Goal: Task Accomplishment & Management: Manage account settings

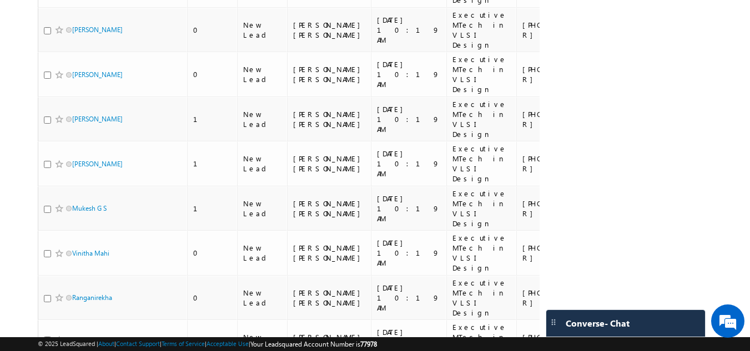
drag, startPoint x: 511, startPoint y: 290, endPoint x: 422, endPoint y: 304, distance: 90.5
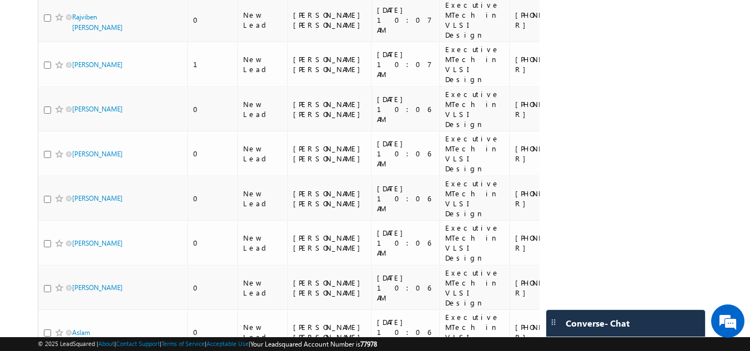
scroll to position [1342, 0]
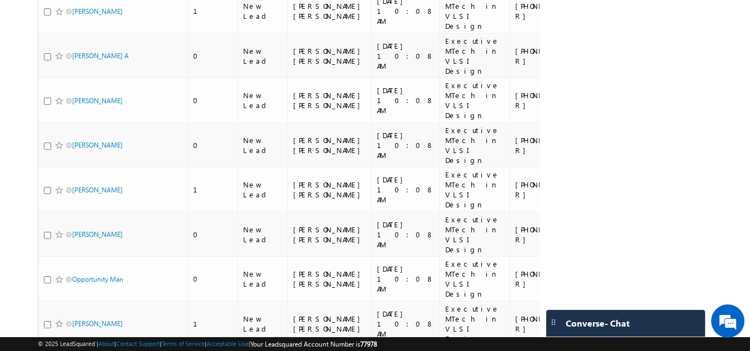
scroll to position [0, 0]
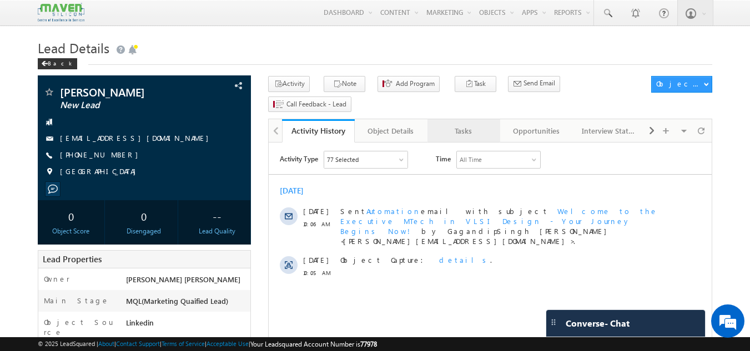
click at [442, 124] on div "Tasks" at bounding box center [463, 130] width 54 height 13
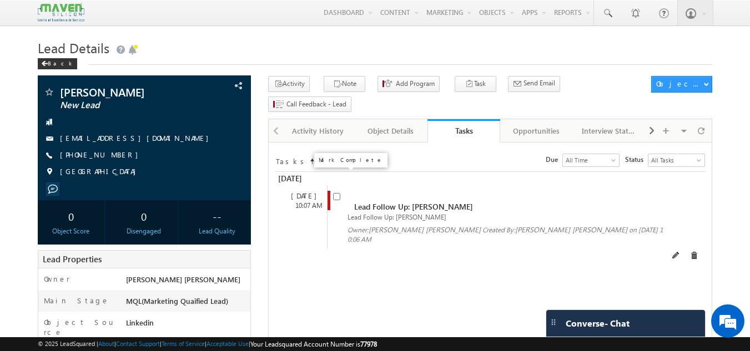
click at [336, 193] on input "checkbox" at bounding box center [336, 196] width 7 height 7
checkbox input "false"
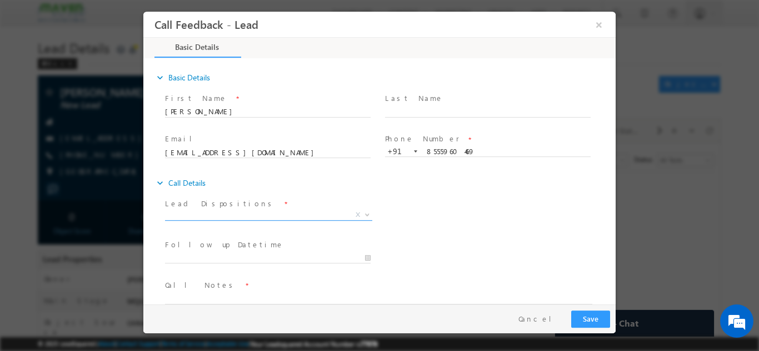
click at [298, 211] on span "X" at bounding box center [268, 214] width 207 height 11
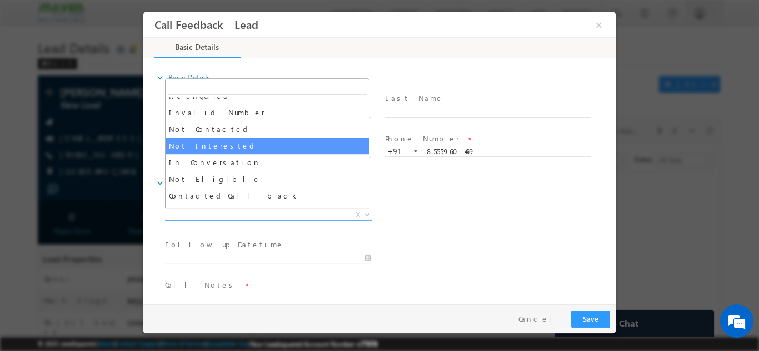
scroll to position [60, 0]
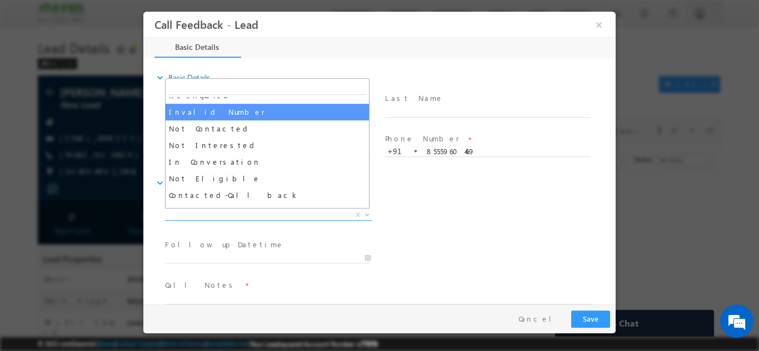
select select "Invalid Number"
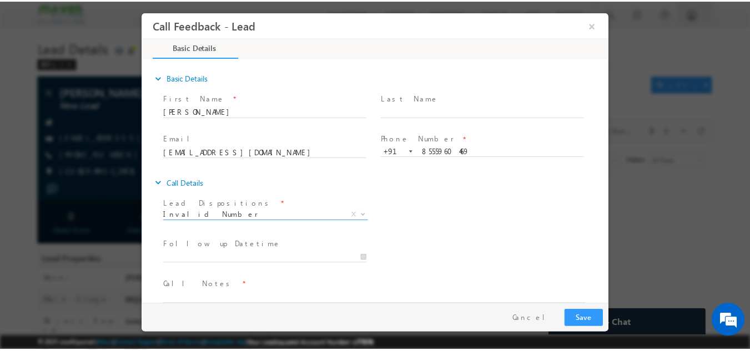
scroll to position [18, 0]
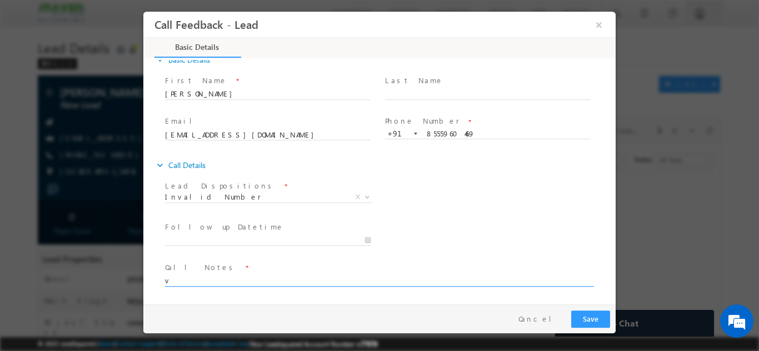
type textarea "v"
click at [190, 277] on textarea "invalid umber" at bounding box center [378, 280] width 427 height 13
type textarea "invalid number"
click at [590, 317] on button "Save" at bounding box center [590, 318] width 39 height 17
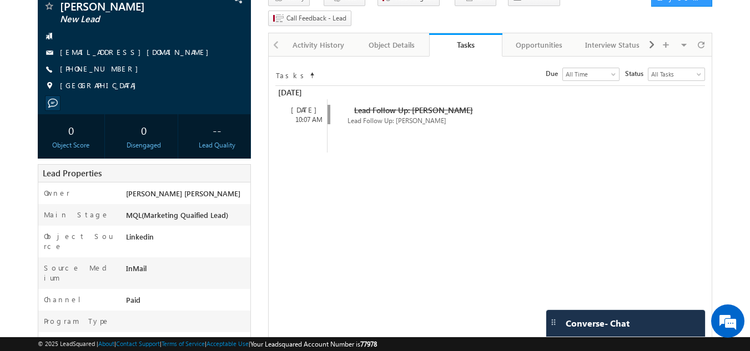
scroll to position [0, 0]
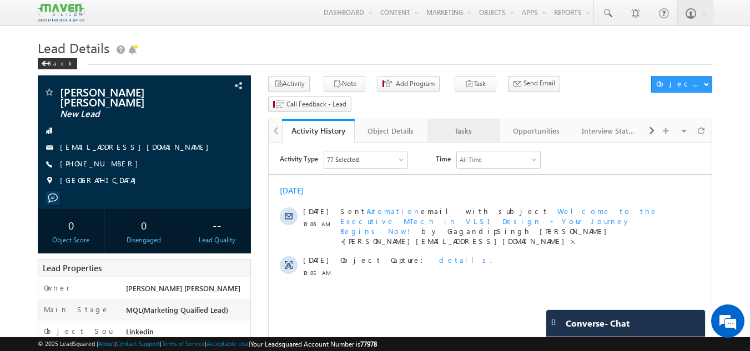
click at [458, 124] on div "Tasks" at bounding box center [463, 130] width 54 height 13
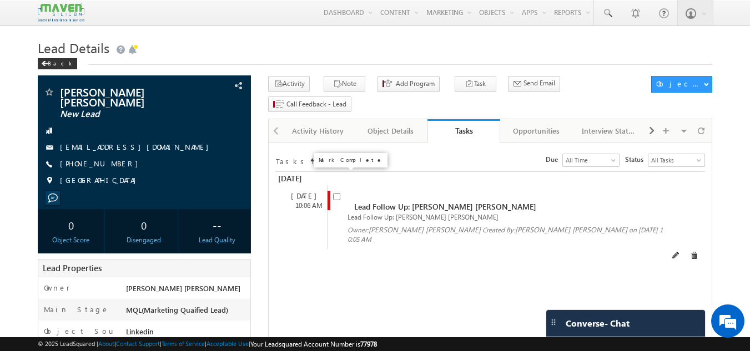
click at [337, 193] on input "checkbox" at bounding box center [336, 196] width 7 height 7
checkbox input "false"
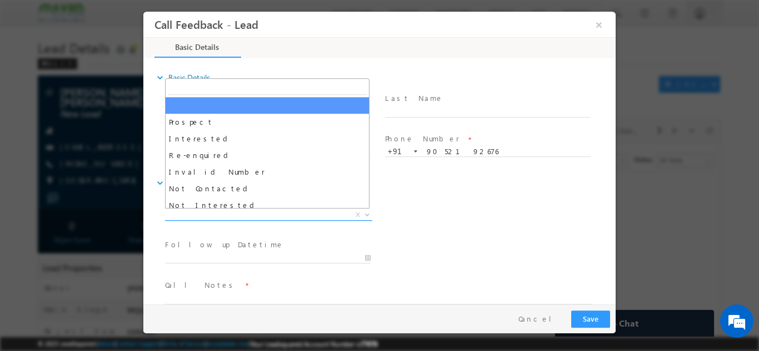
click at [256, 210] on span "X" at bounding box center [268, 214] width 207 height 11
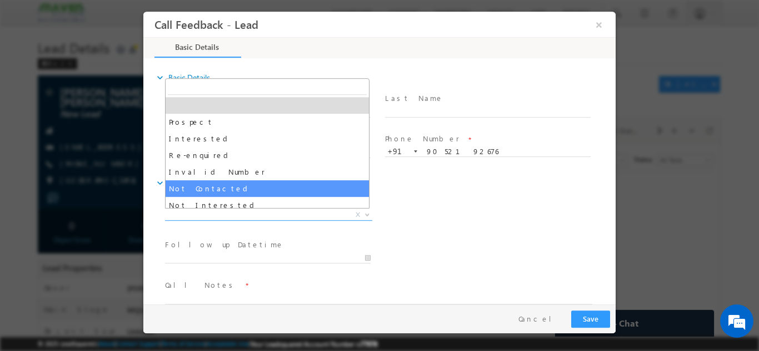
select select "Not Contacted"
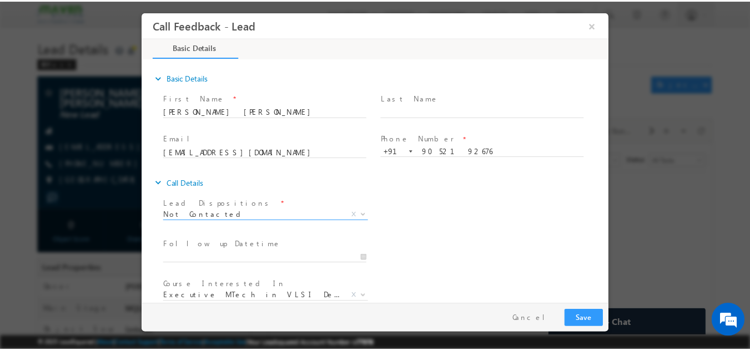
scroll to position [59, 0]
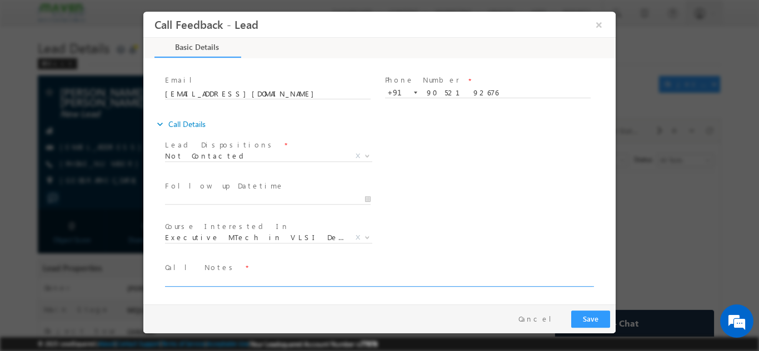
click at [239, 275] on textarea at bounding box center [378, 280] width 427 height 13
type textarea "dnp"
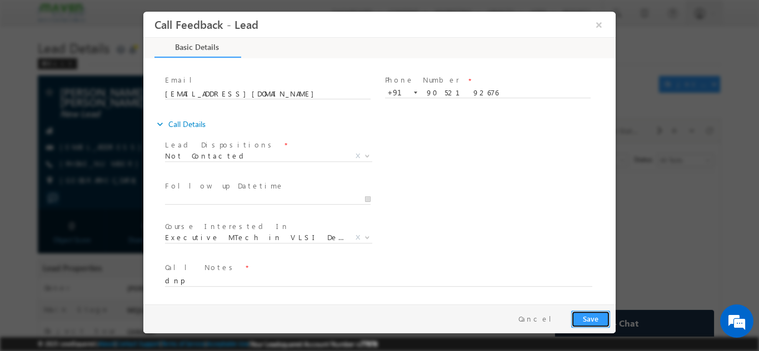
click at [579, 317] on button "Save" at bounding box center [590, 318] width 39 height 17
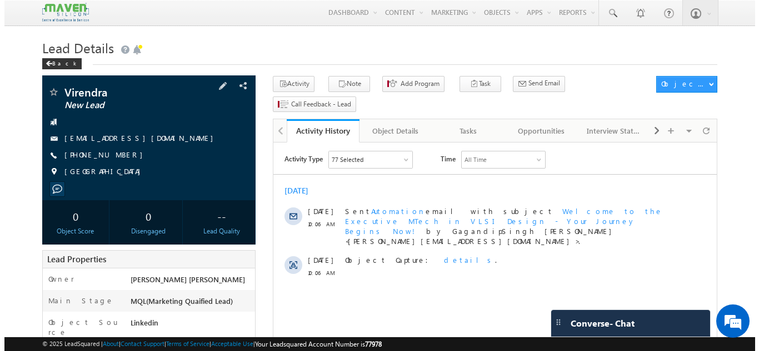
scroll to position [188, 0]
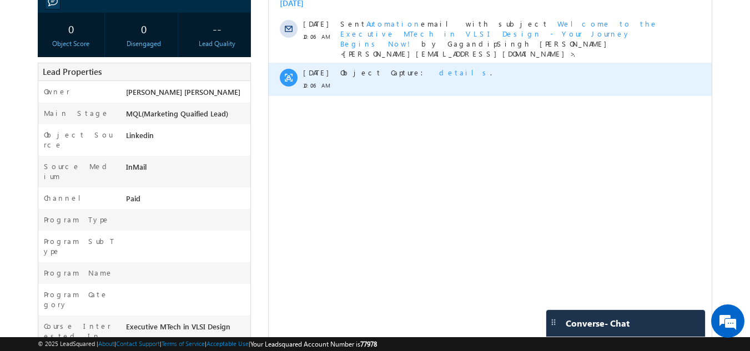
click at [439, 68] on span "details" at bounding box center [464, 72] width 51 height 9
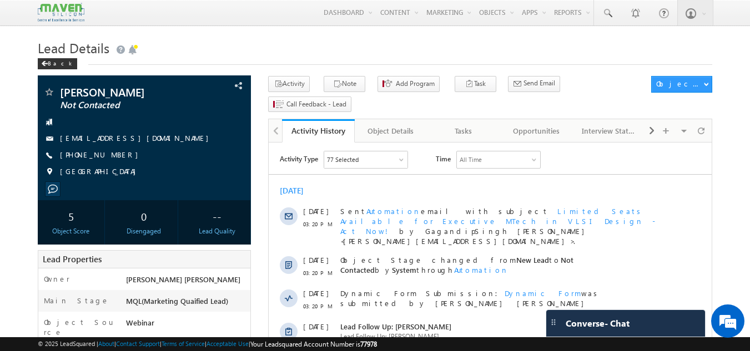
click at [358, 44] on h1 "Lead Details" at bounding box center [375, 47] width 675 height 22
click at [361, 38] on h1 "Lead Details" at bounding box center [375, 47] width 675 height 22
click at [377, 52] on h1 "Lead Details" at bounding box center [375, 47] width 675 height 22
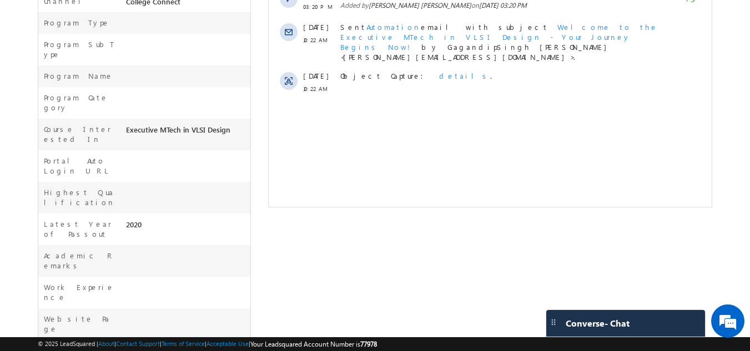
scroll to position [6, 0]
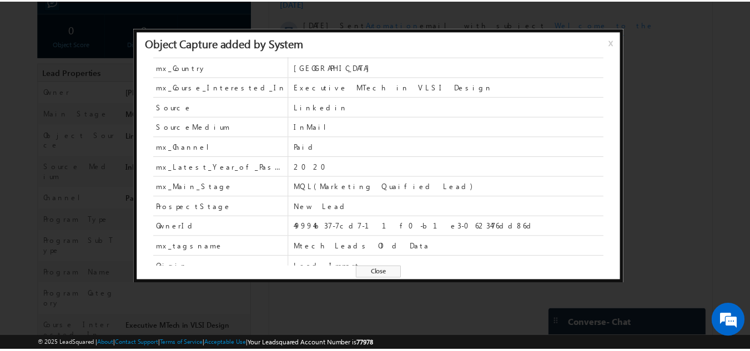
scroll to position [88, 0]
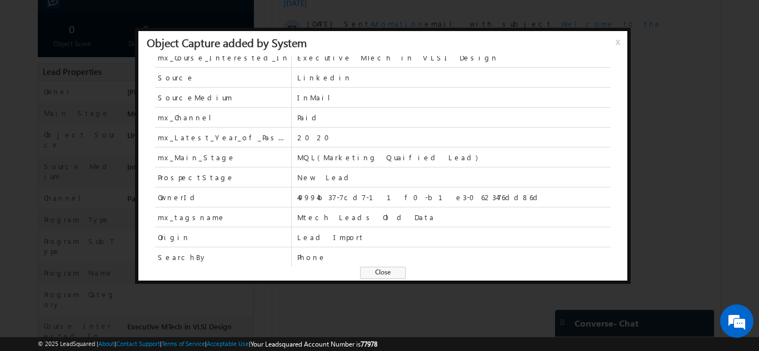
click at [380, 277] on span "Close" at bounding box center [383, 273] width 46 height 12
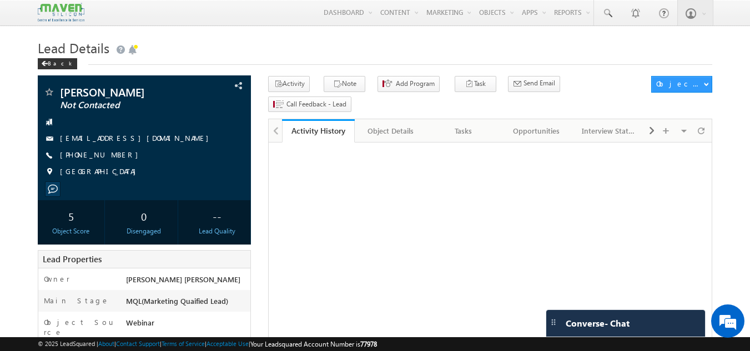
drag, startPoint x: 0, startPoint y: 0, endPoint x: 53, endPoint y: 21, distance: 56.8
click at [53, 21] on img at bounding box center [61, 12] width 47 height 19
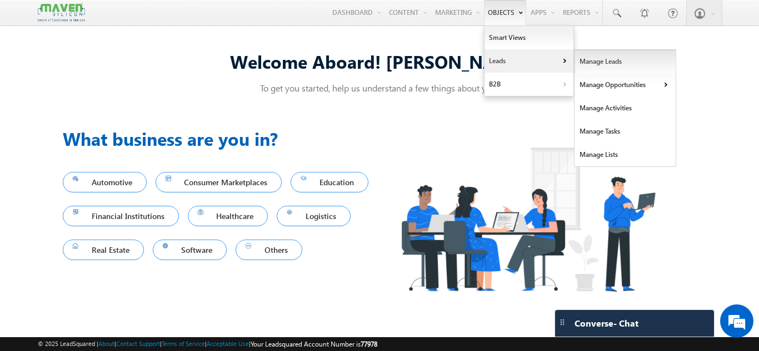
click at [580, 65] on link "Manage Leads" at bounding box center [625, 61] width 102 height 23
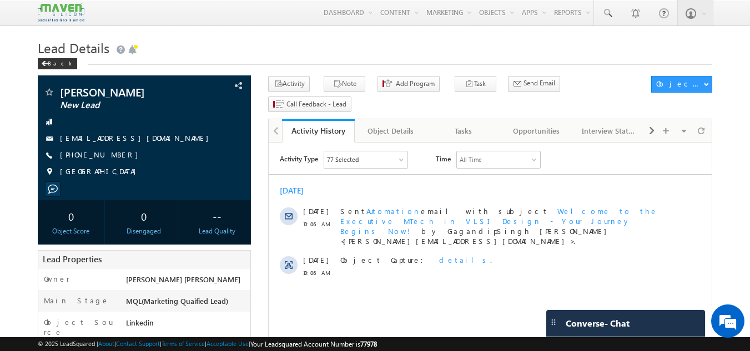
click at [50, 21] on img at bounding box center [61, 12] width 47 height 19
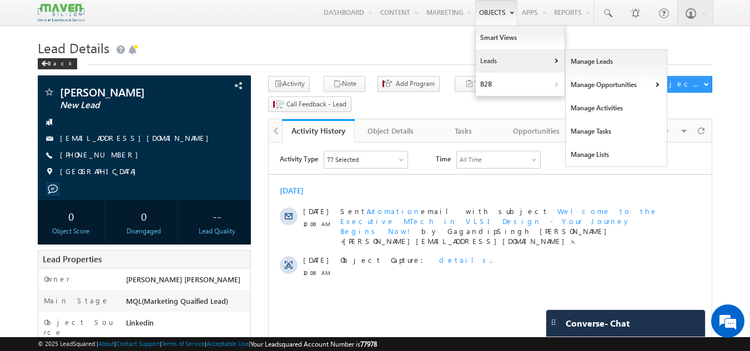
click at [488, 61] on link "Leads" at bounding box center [520, 60] width 89 height 23
